Goal: Check status: Check status

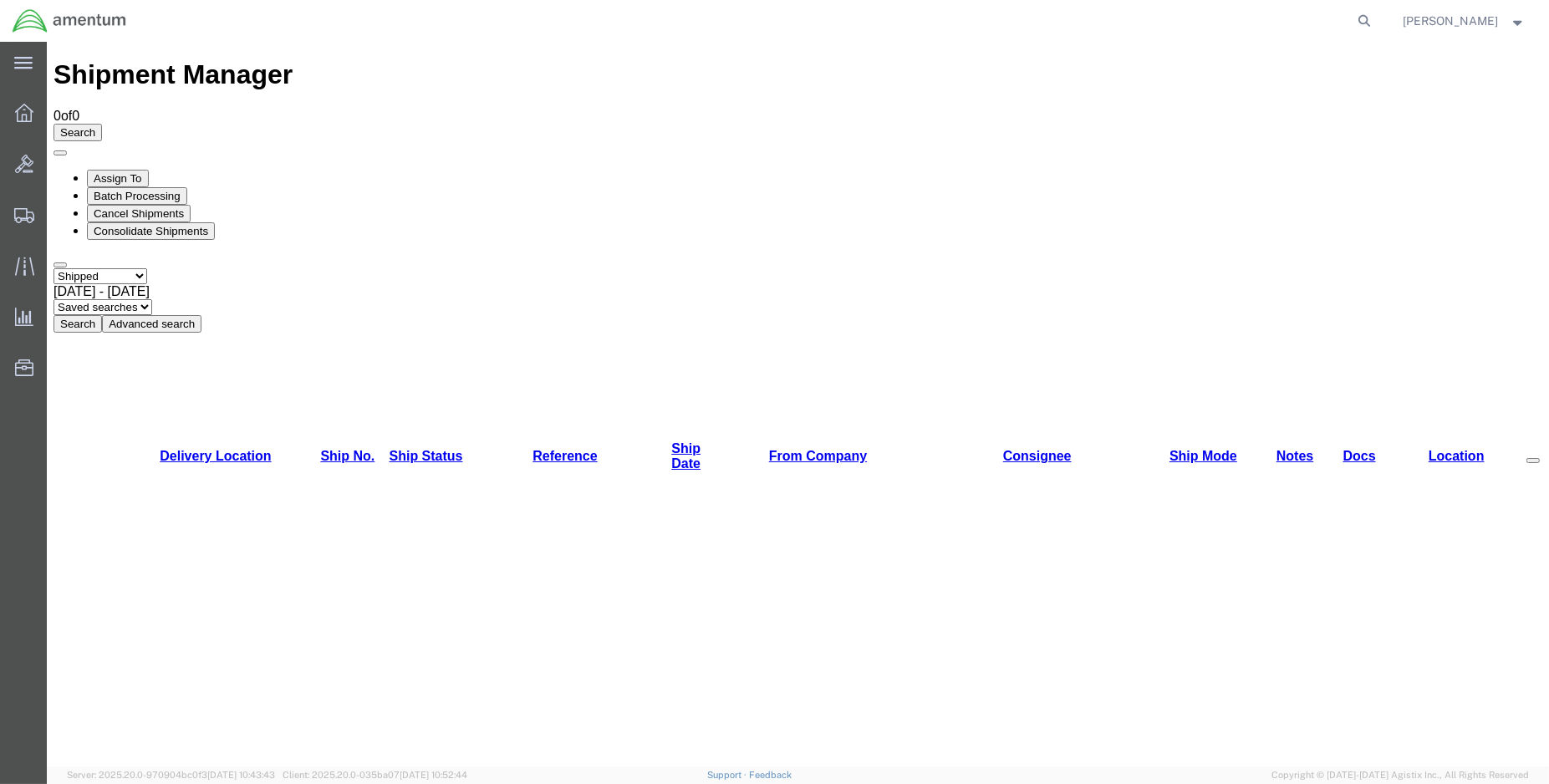
click at [102, 315] on button "Search" at bounding box center [78, 324] width 49 height 18
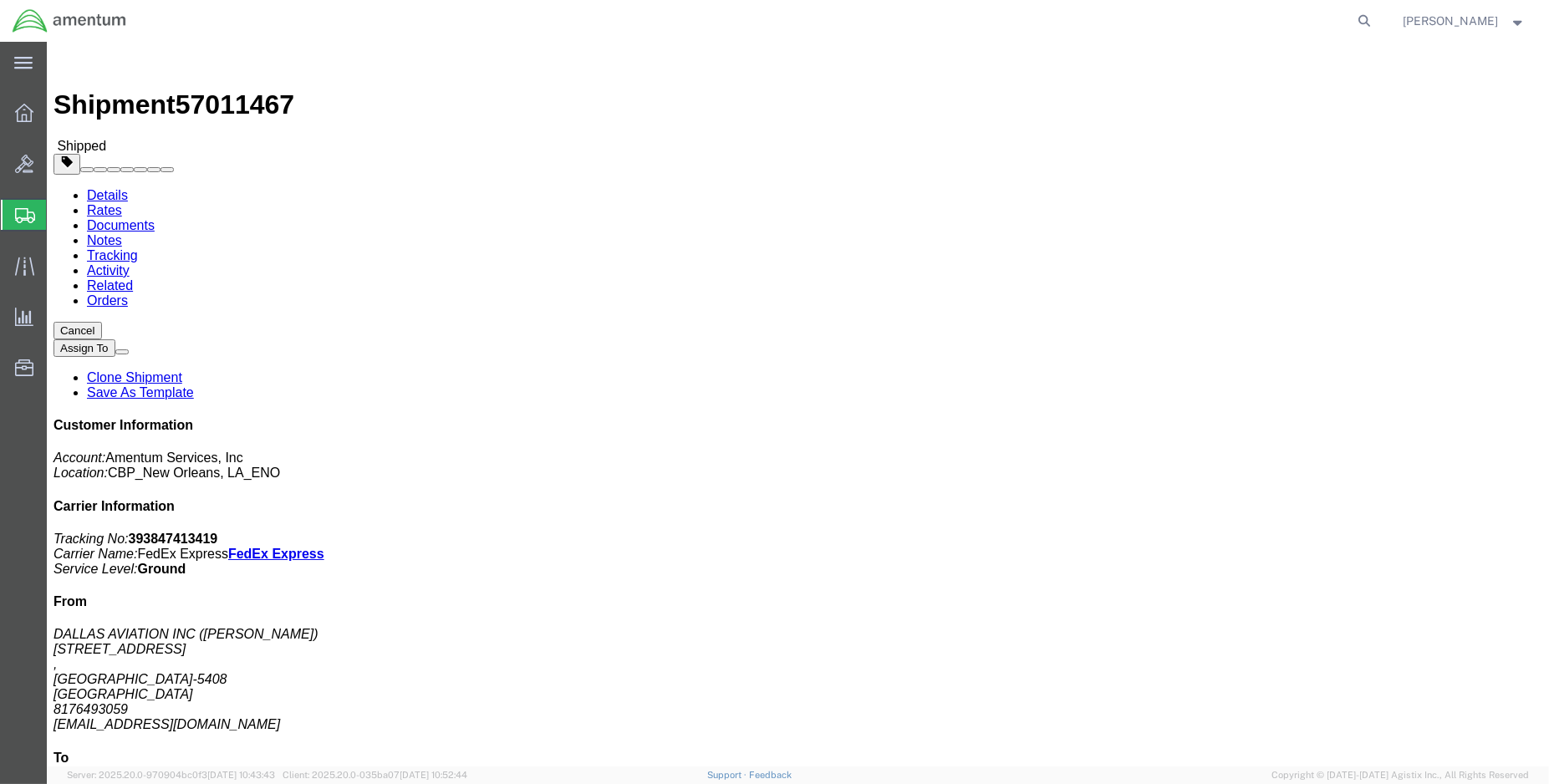
click link "Tracking"
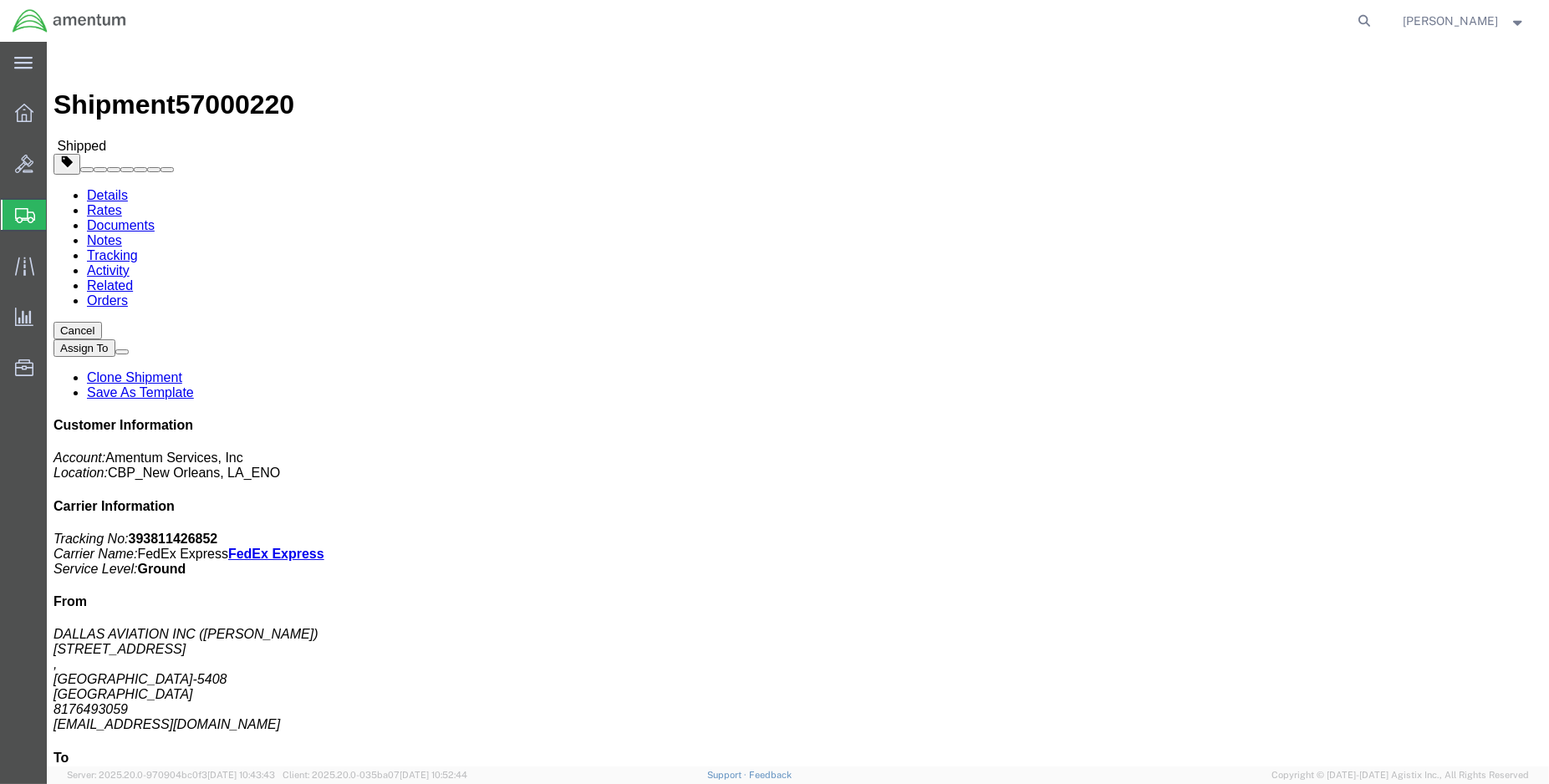
click link "Tracking"
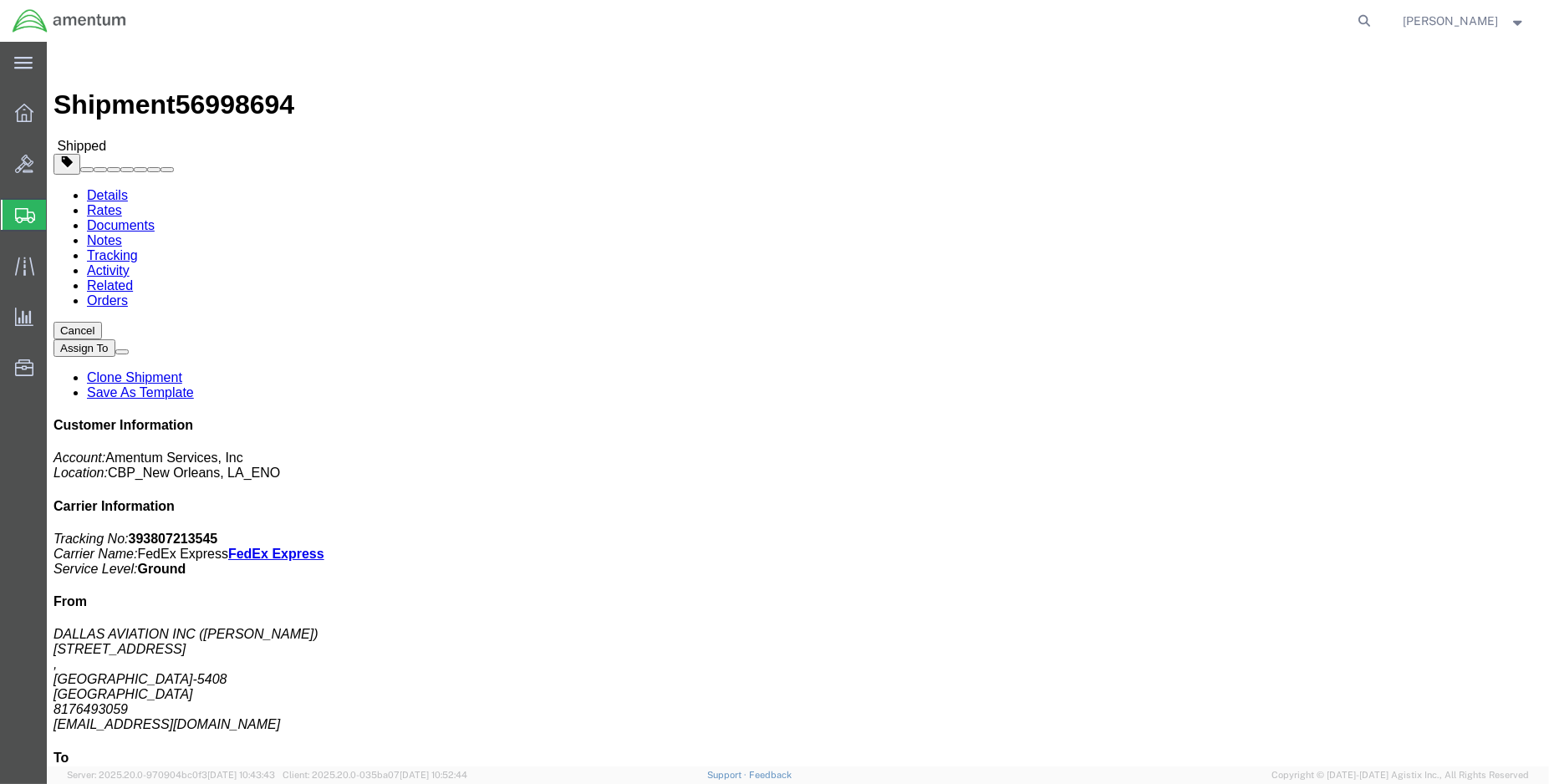
click div "Shipment 56998694 Shipped"
click link "Tracking"
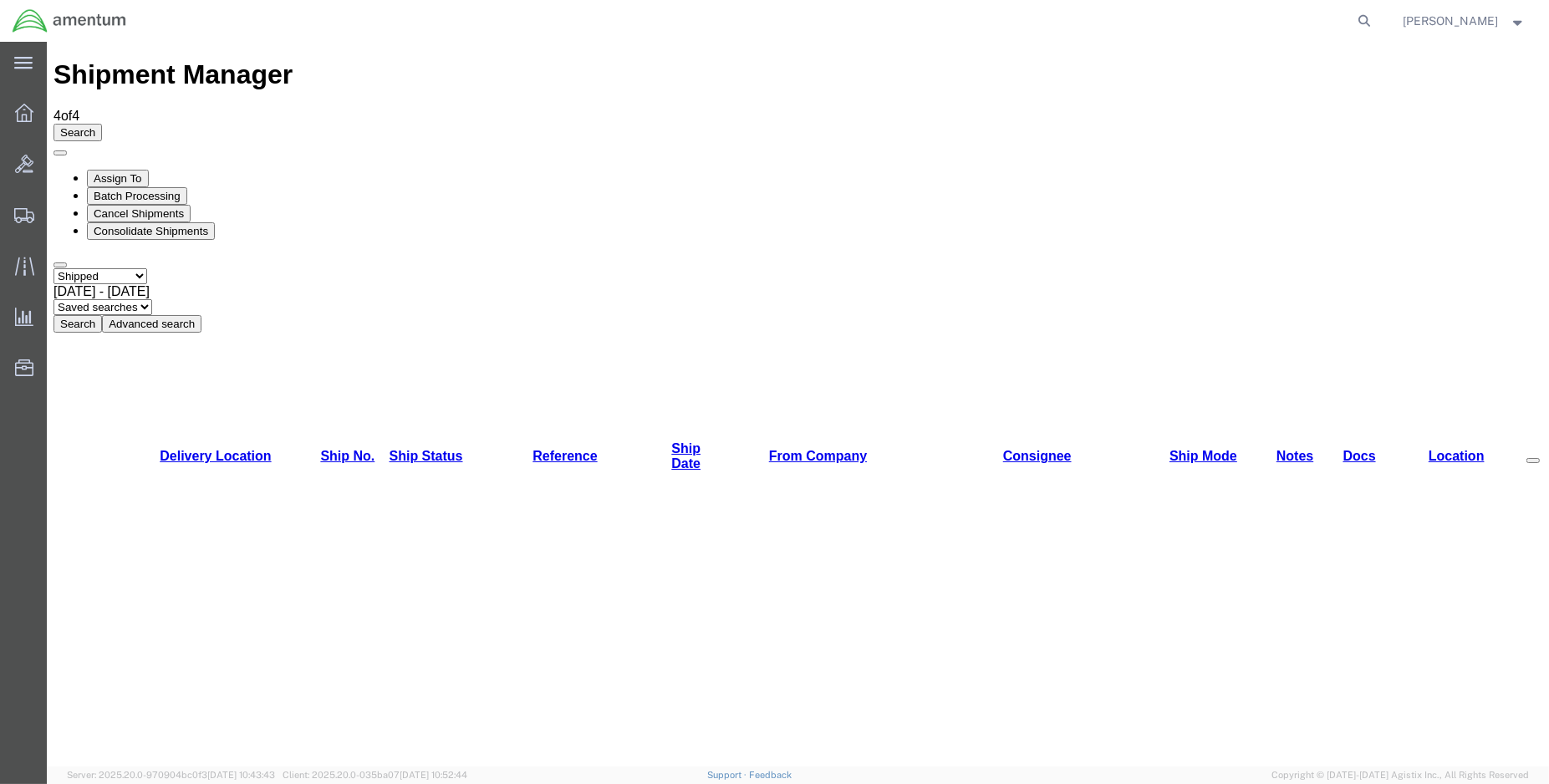
click at [26, 21] on img at bounding box center [69, 21] width 115 height 25
